Goal: Information Seeking & Learning: Check status

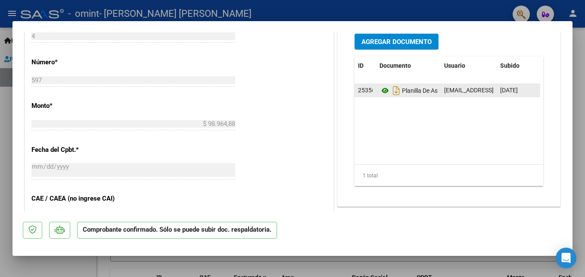
click at [386, 90] on icon at bounding box center [385, 90] width 11 height 10
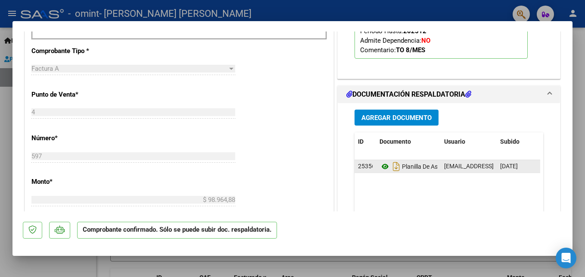
scroll to position [375, 0]
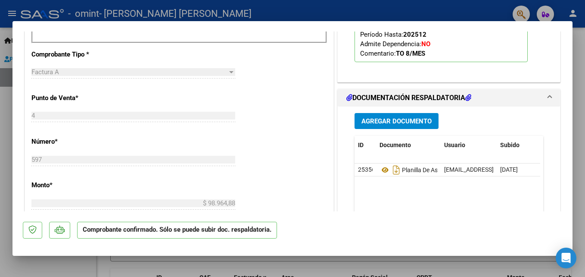
click at [548, 97] on span at bounding box center [549, 98] width 3 height 10
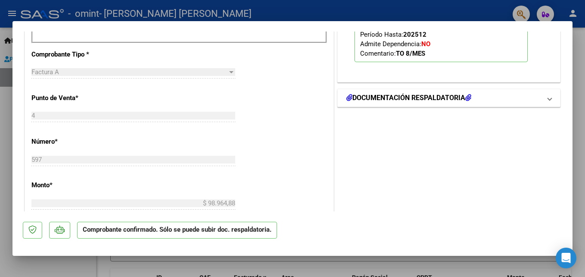
click at [546, 97] on mat-expansion-panel-header "DOCUMENTACIÓN RESPALDATORIA" at bounding box center [449, 97] width 222 height 17
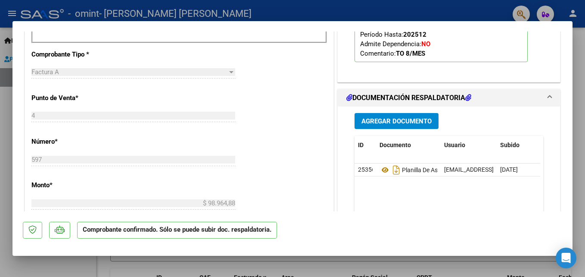
click at [414, 120] on span "Agregar Documento" at bounding box center [396, 121] width 70 height 8
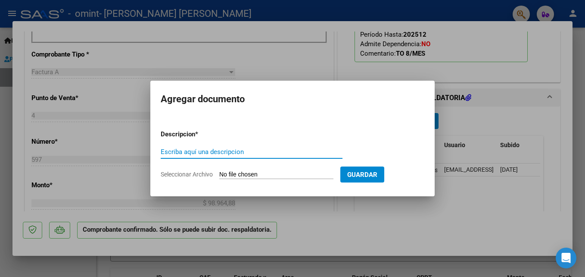
click at [485, 54] on div at bounding box center [292, 138] width 585 height 277
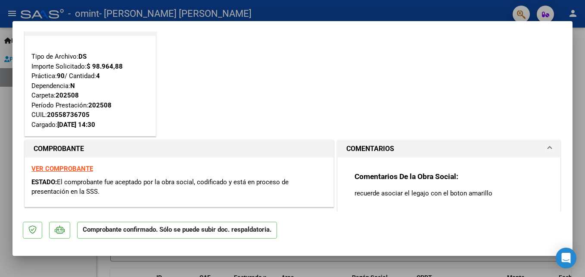
scroll to position [27, 0]
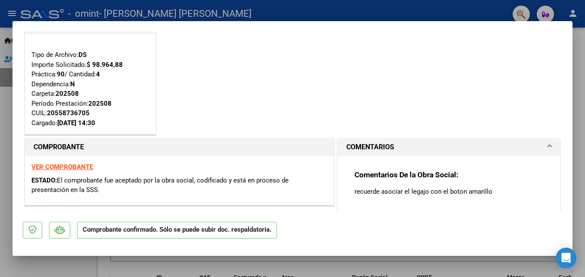
click at [252, 233] on p "Comprobante confirmado. Sólo se puede subir doc. respaldatoria." at bounding box center [177, 229] width 200 height 17
click at [253, 230] on p "Comprobante confirmado. Sólo se puede subir doc. respaldatoria." at bounding box center [177, 229] width 200 height 17
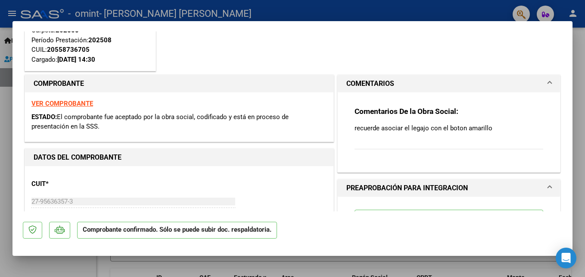
scroll to position [121, 0]
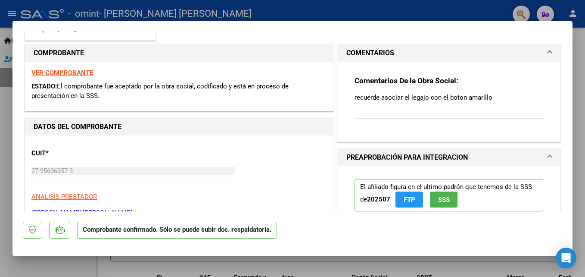
click at [31, 226] on icon at bounding box center [32, 229] width 8 height 9
click at [60, 226] on icon at bounding box center [60, 229] width 10 height 9
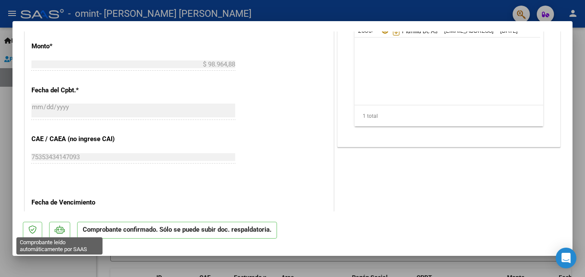
scroll to position [638, 0]
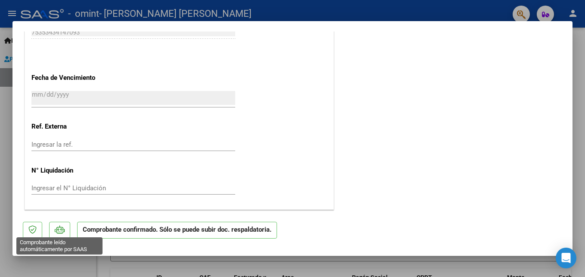
click at [581, 190] on div at bounding box center [292, 138] width 585 height 277
type input "$ 0,00"
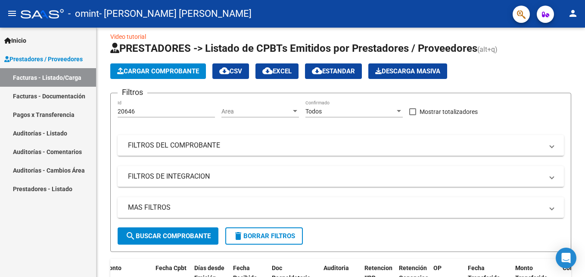
scroll to position [0, 0]
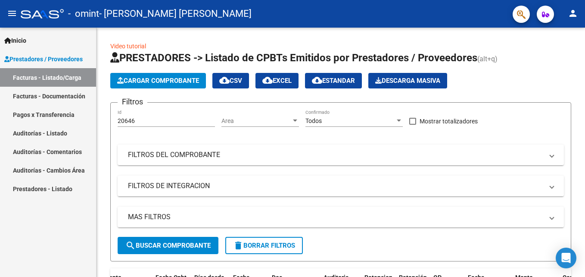
click at [572, 14] on mat-icon "person" at bounding box center [573, 13] width 10 height 10
click at [504, 147] on div at bounding box center [292, 138] width 585 height 277
click at [544, 16] on icon "button" at bounding box center [545, 14] width 7 height 6
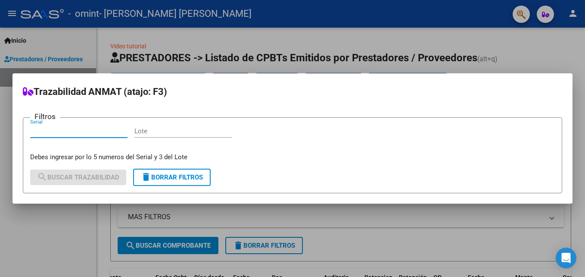
click at [504, 37] on div at bounding box center [292, 138] width 585 height 277
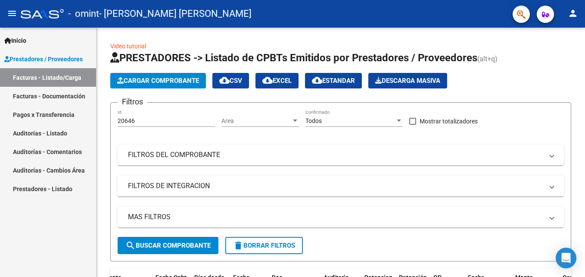
click at [521, 10] on icon "button" at bounding box center [521, 14] width 9 height 10
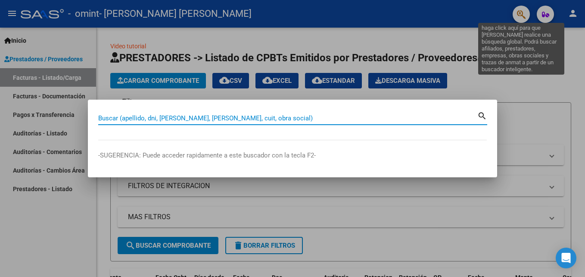
click at [452, 39] on div at bounding box center [292, 138] width 585 height 277
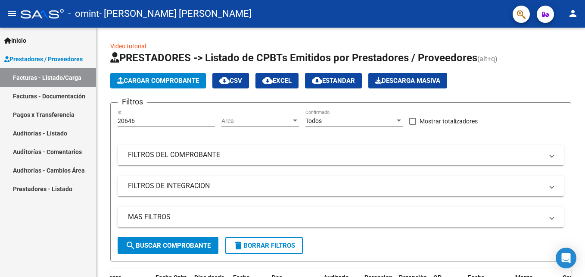
click at [75, 84] on link "Facturas - Listado/Carga" at bounding box center [48, 77] width 96 height 19
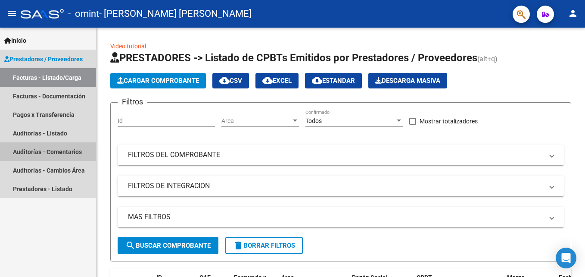
click at [73, 154] on link "Auditorías - Comentarios" at bounding box center [48, 151] width 96 height 19
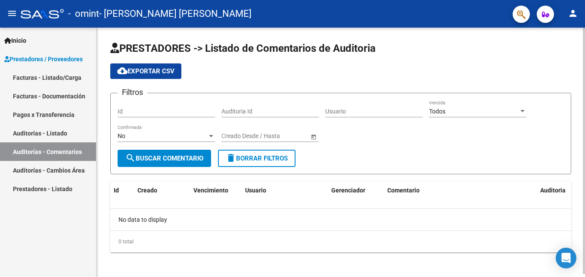
click at [181, 155] on span "search Buscar Comentario" at bounding box center [164, 158] width 78 height 8
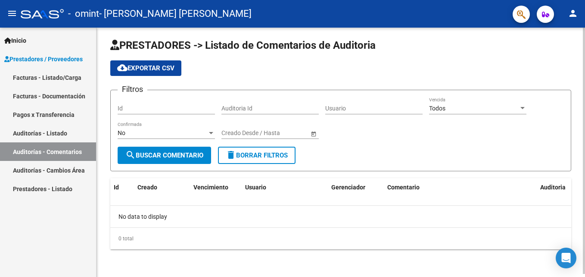
click at [164, 109] on input "Id" at bounding box center [166, 108] width 97 height 7
type input "5"
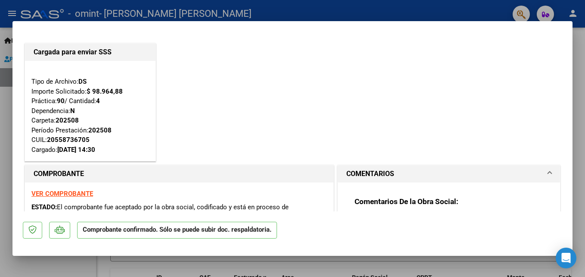
click at [45, 196] on strong "VER COMPROBANTE" at bounding box center [62, 194] width 62 height 8
